Goal: Transaction & Acquisition: Download file/media

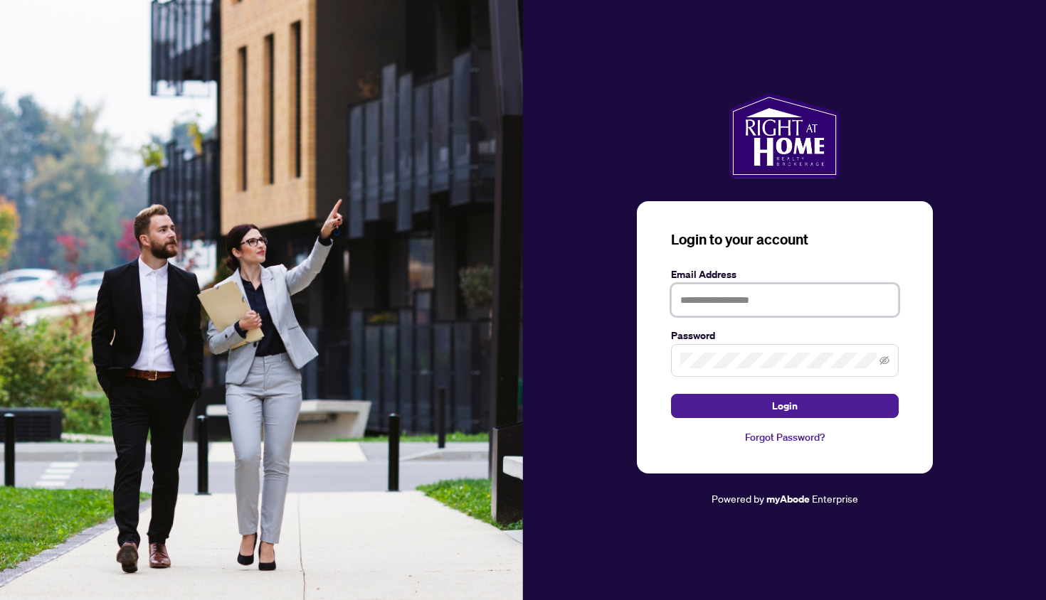
type input "**********"
click at [784, 406] on button "Login" at bounding box center [785, 406] width 228 height 24
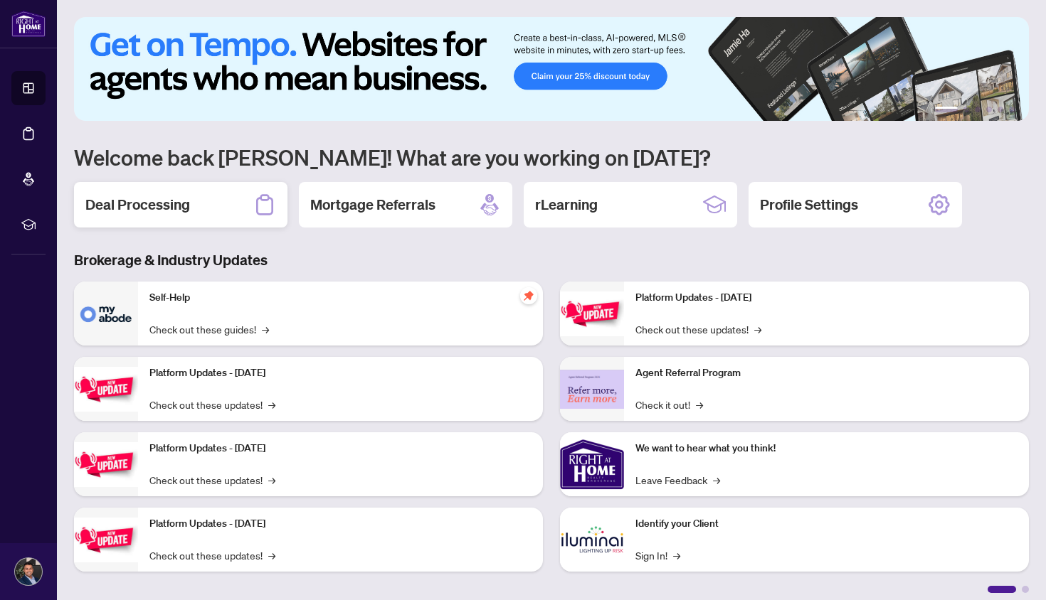
click at [220, 199] on div "Deal Processing" at bounding box center [180, 205] width 213 height 46
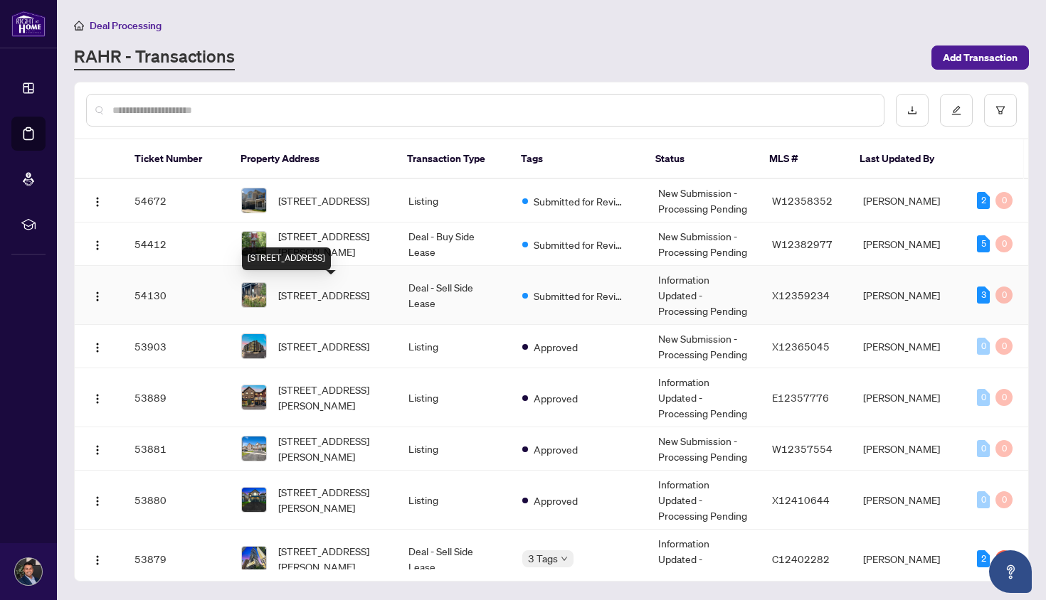
click at [360, 290] on span "[STREET_ADDRESS]" at bounding box center [323, 295] width 91 height 16
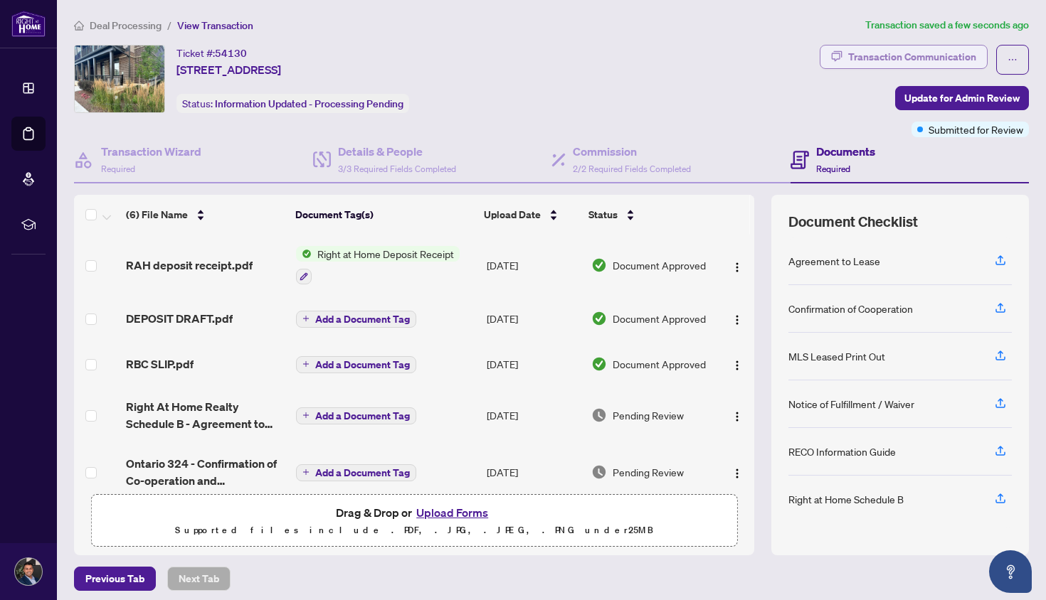
click at [908, 58] on div "Transaction Communication" at bounding box center [912, 57] width 128 height 23
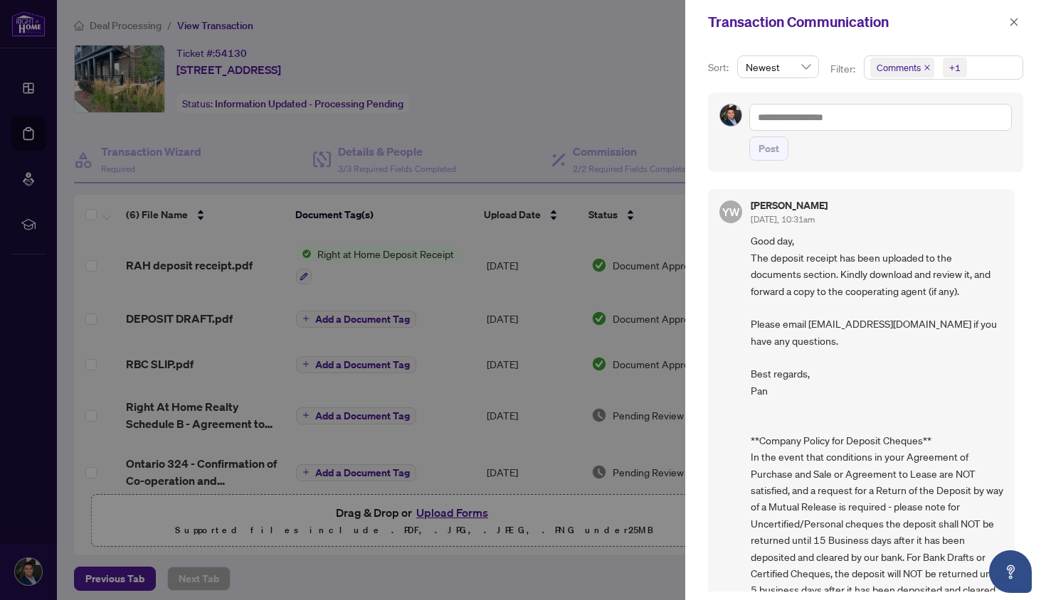
scroll to position [16, 0]
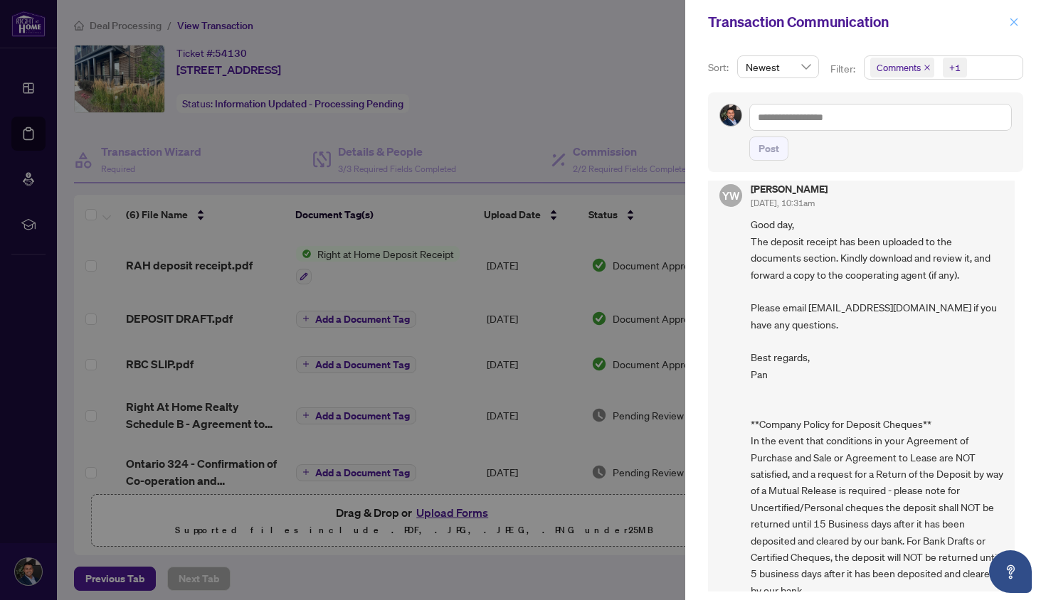
click at [1015, 23] on icon "close" at bounding box center [1014, 22] width 10 height 10
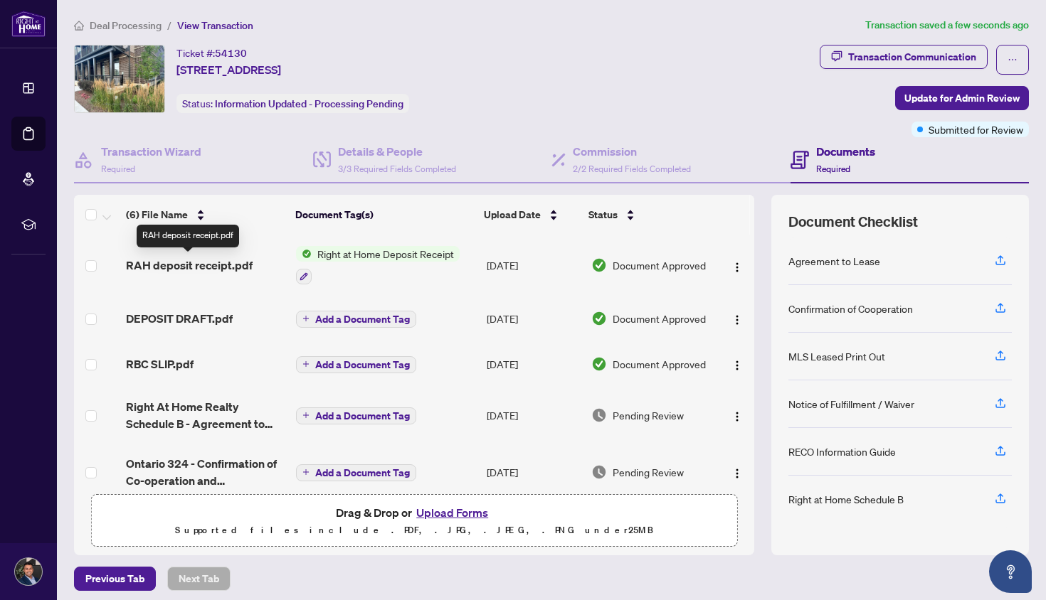
click at [225, 264] on span "RAH deposit receipt.pdf" at bounding box center [189, 265] width 127 height 17
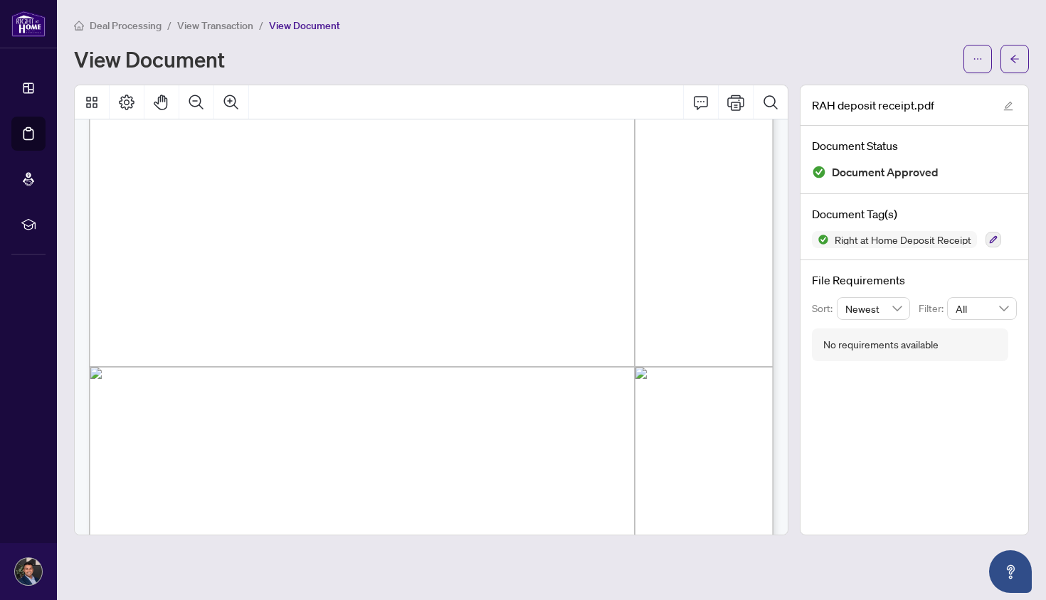
scroll to position [126, 0]
click at [984, 60] on button "button" at bounding box center [977, 59] width 28 height 28
click at [945, 91] on span "Download" at bounding box center [926, 90] width 108 height 16
